Goal: Navigation & Orientation: Find specific page/section

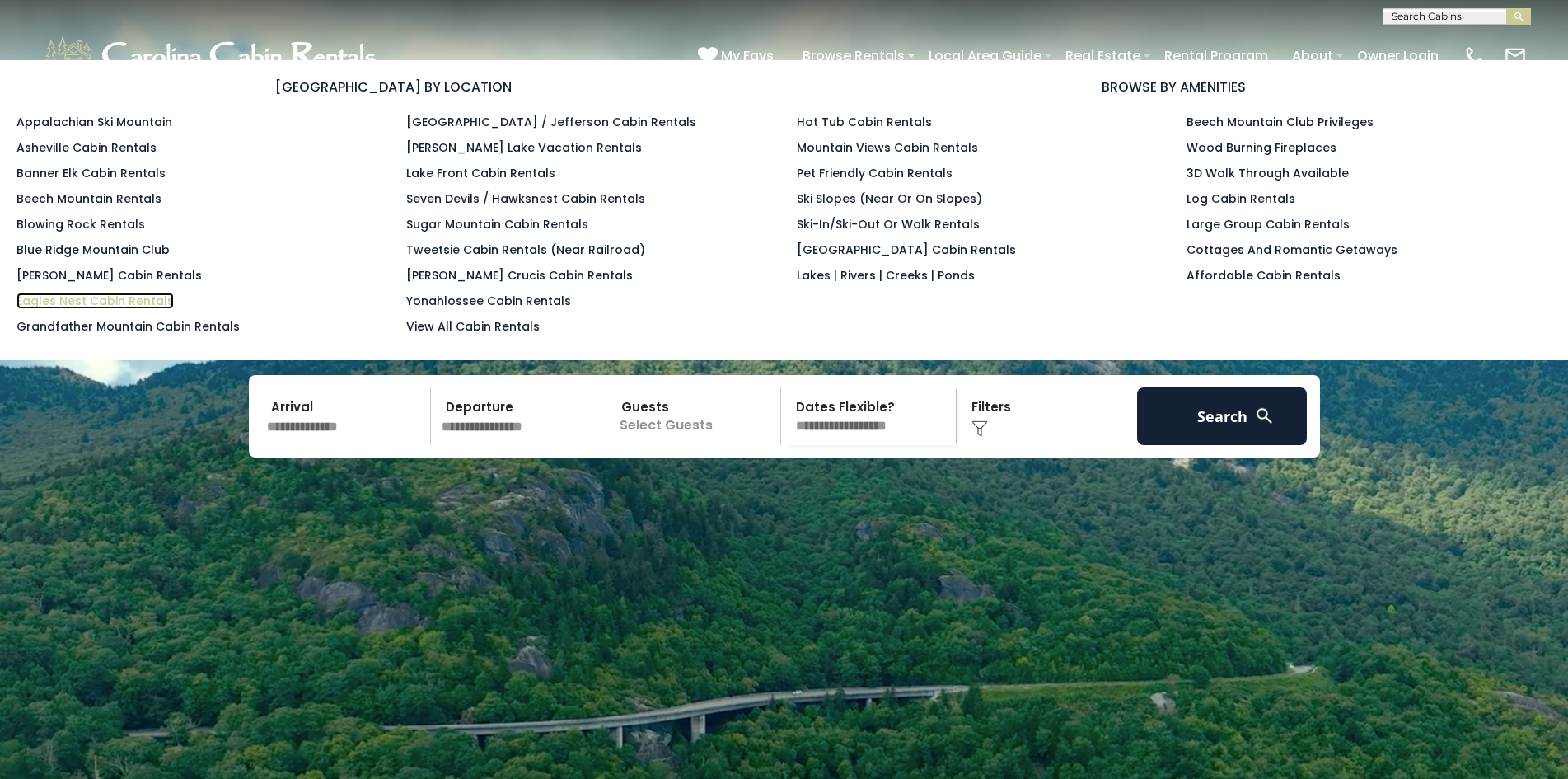
click at [30, 297] on link "Eagles Nest Cabin Rentals" at bounding box center [95, 300] width 157 height 16
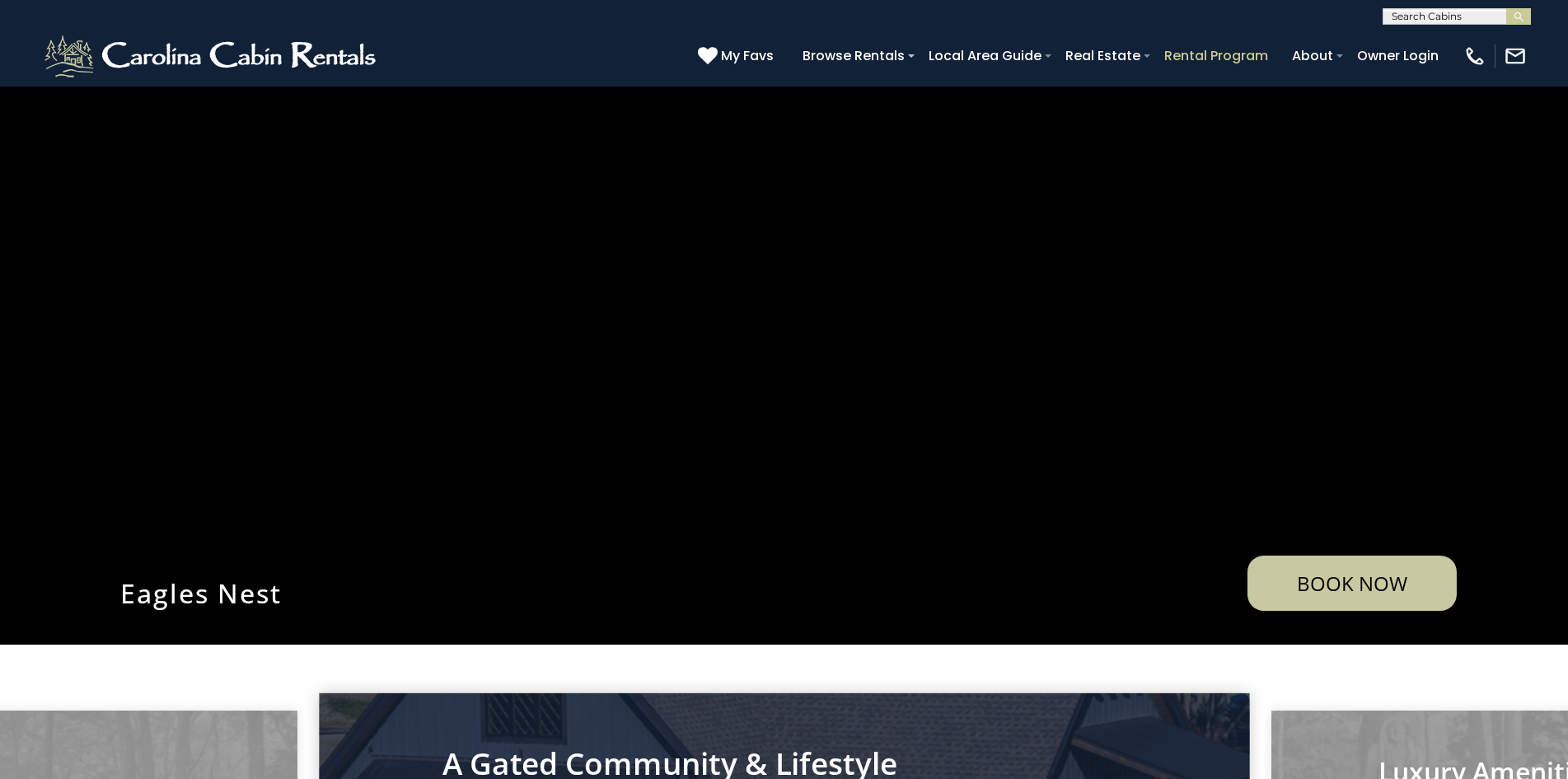
scroll to position [89, 0]
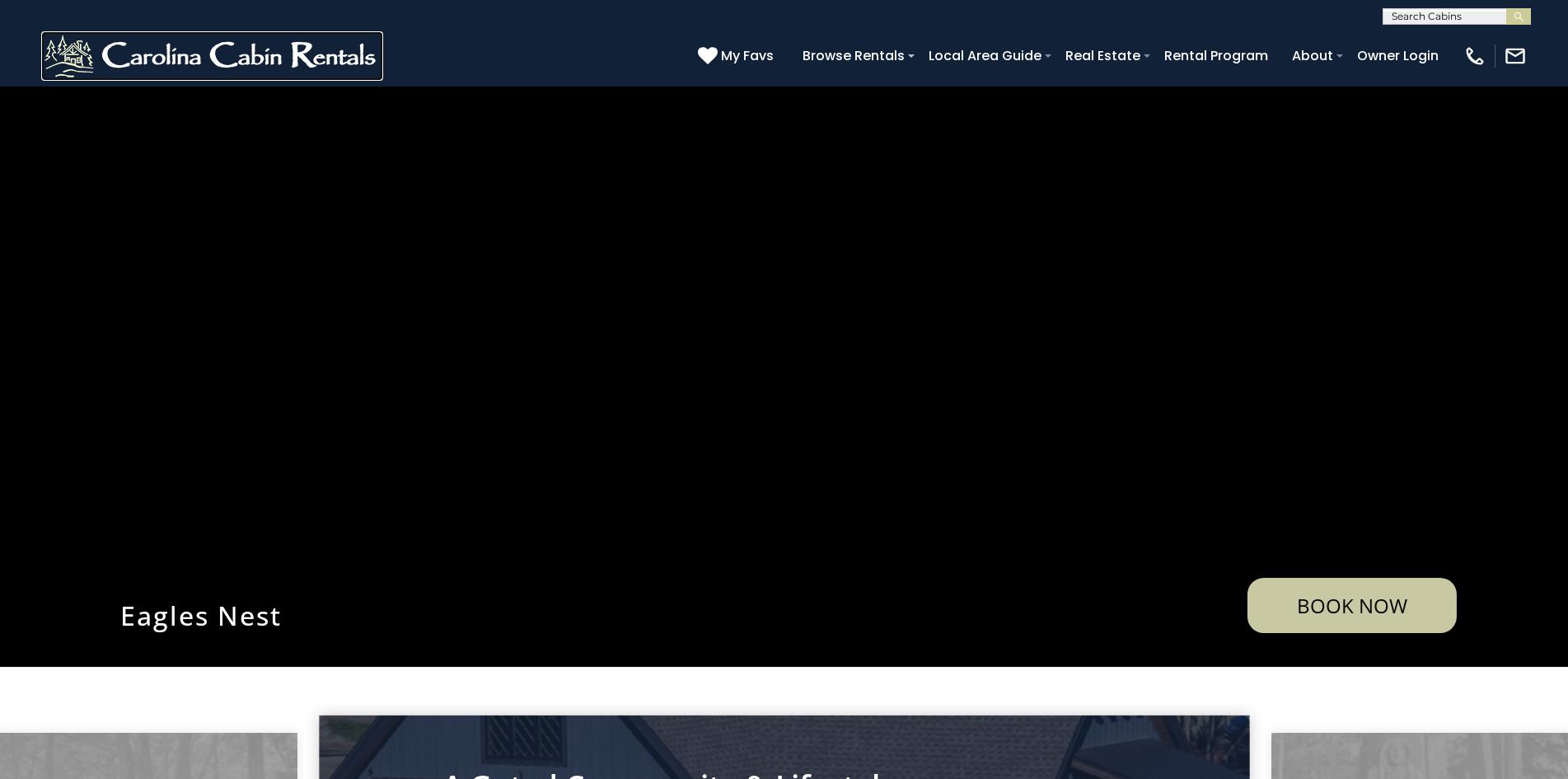
click at [120, 45] on img at bounding box center [212, 56] width 342 height 49
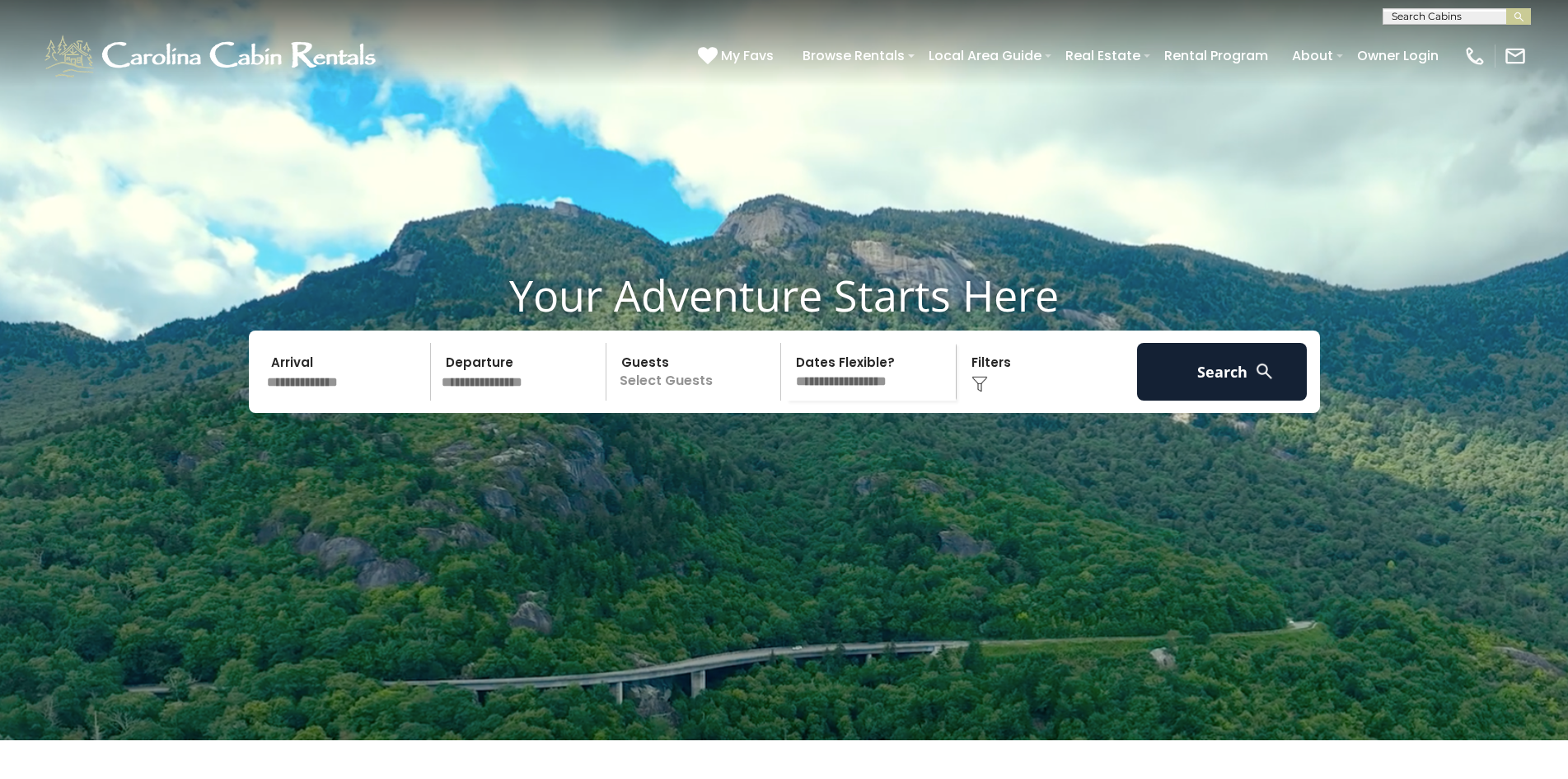
scroll to position [55, 0]
